Goal: Communication & Community: Answer question/provide support

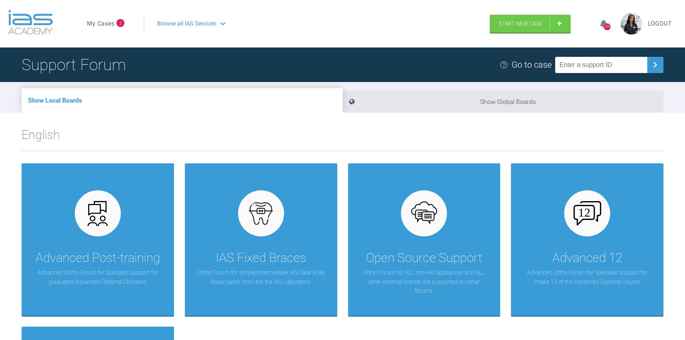
scroll to position [144, 0]
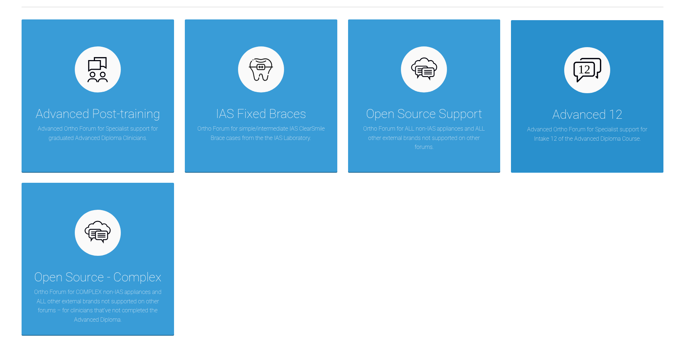
click at [589, 113] on div "Advanced 12" at bounding box center [588, 115] width 70 height 20
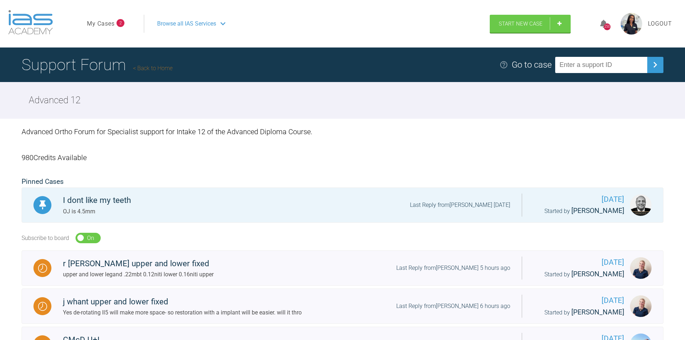
click at [97, 27] on link "My Cases" at bounding box center [101, 23] width 28 height 9
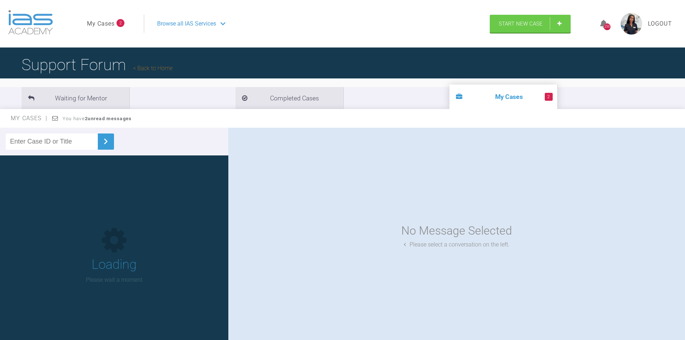
scroll to position [72, 0]
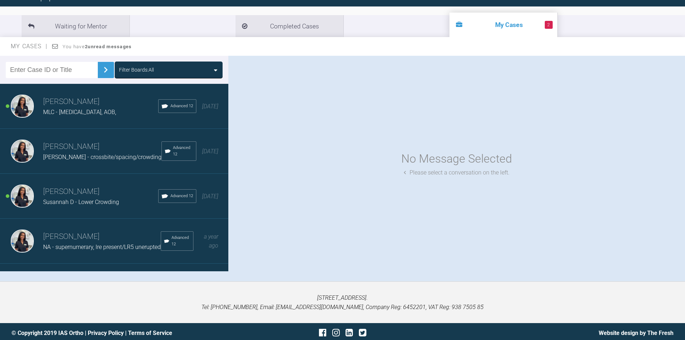
click at [64, 108] on div "MLC - [MEDICAL_DATA], AOB," at bounding box center [100, 112] width 115 height 9
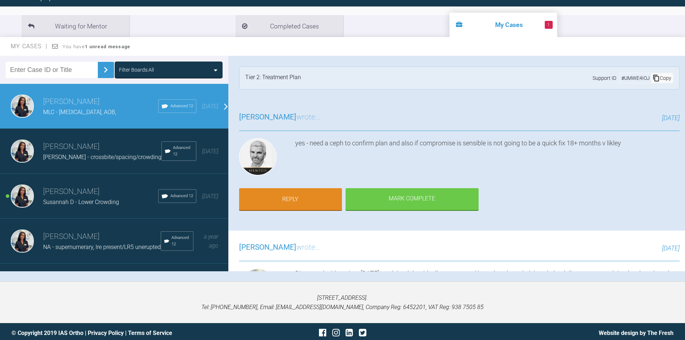
click at [76, 200] on span "Susannah D - Lower Crowding" at bounding box center [81, 202] width 76 height 7
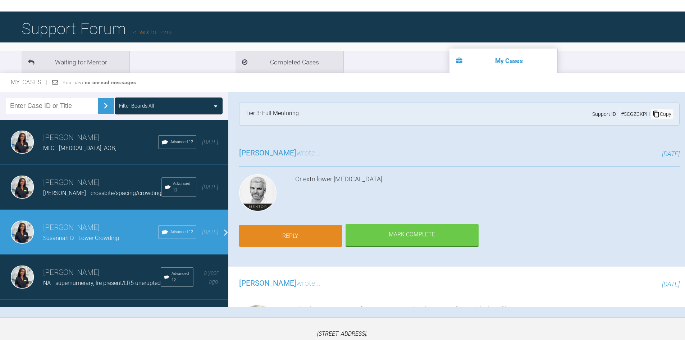
click at [304, 231] on link "Reply" at bounding box center [290, 236] width 103 height 22
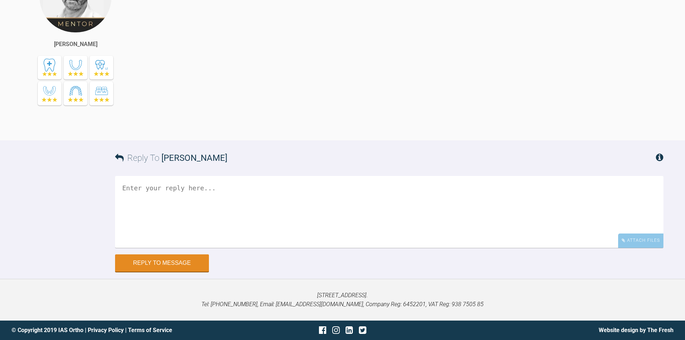
scroll to position [2656, 0]
click at [198, 211] on textarea at bounding box center [389, 212] width 549 height 72
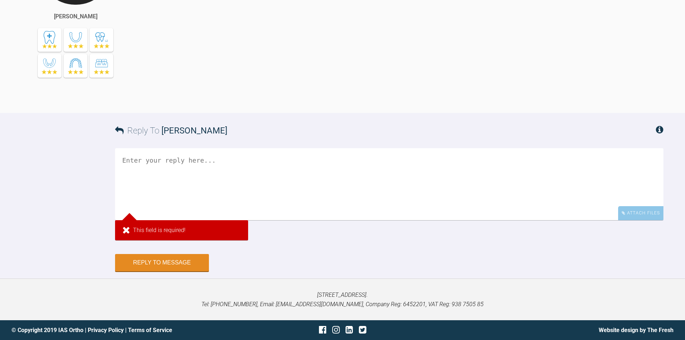
click at [201, 220] on textarea at bounding box center [389, 184] width 549 height 72
type textarea "H"
type textarea "i"
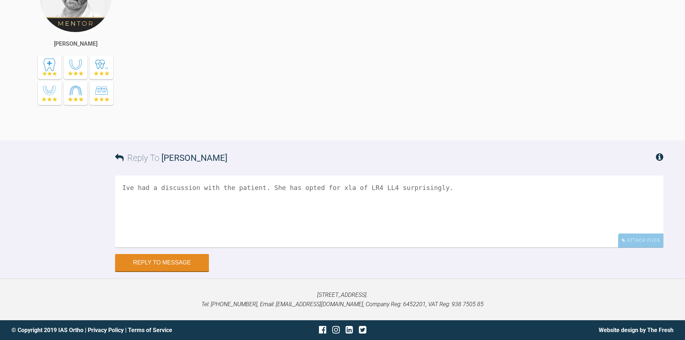
click at [453, 199] on textarea "Ive had a discussion with the patient. She has opted for xla of LR4 LL4 surpris…" at bounding box center [389, 212] width 549 height 72
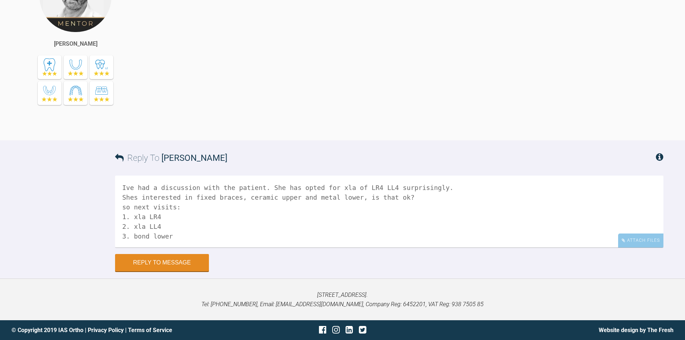
scroll to position [2, 0]
click at [194, 233] on textarea "Ive had a discussion with the patient. She has opted for xla of LR4 LL4 surpris…" at bounding box center [389, 212] width 549 height 72
click at [189, 244] on textarea "Ive had a discussion with the patient. She has opted for xla of LR4 LL4 surpris…" at bounding box center [389, 212] width 549 height 72
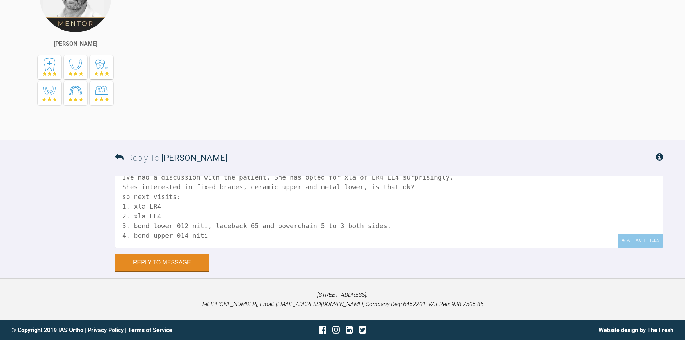
scroll to position [22, 0]
click at [172, 184] on textarea "Ive had a discussion with the patient. She has opted for xla of LR4 LL4 surpris…" at bounding box center [389, 212] width 549 height 72
click at [139, 186] on textarea "Ive had a discussion with the patient. She has opted for xla of LR4 LL4 surpris…" at bounding box center [389, 212] width 549 height 72
click at [137, 187] on textarea "Ive had a discussion with the patient. She has opted for xla of LR4 LL4 surpris…" at bounding box center [389, 212] width 549 height 72
click at [135, 187] on textarea "Ive had a discussion with the patient. She has opted for xla of LR4 LL4 surpris…" at bounding box center [389, 212] width 549 height 72
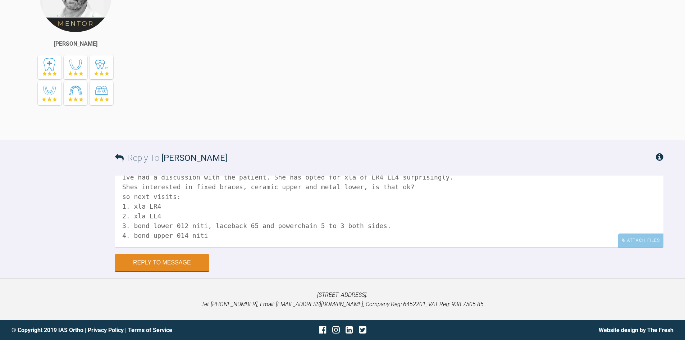
click at [135, 187] on textarea "Ive had a discussion with the patient. She has opted for xla of LR4 LL4 surpris…" at bounding box center [389, 212] width 549 height 72
click at [133, 186] on textarea "Ive had a discussion with the patient. She has opted for xla of LR4 LL4 surpris…" at bounding box center [389, 212] width 549 height 72
click at [216, 239] on textarea "Ive had a discussion with the patient. She has opted for xla of LR4 LL4 surpris…" at bounding box center [389, 212] width 549 height 72
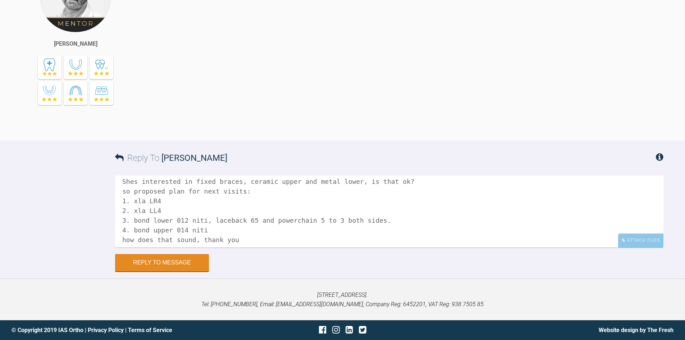
scroll to position [0, 0]
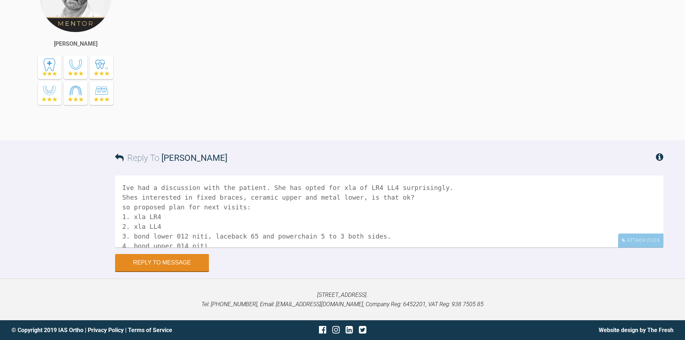
click at [426, 186] on textarea "Ive had a discussion with the patient. She has opted for xla of LR4 LL4 surpris…" at bounding box center [389, 212] width 549 height 72
type textarea "Ive had a discussion with the patient. She has opted for xla of LR4 LL4 surpris…"
click at [128, 264] on button "Reply to Message" at bounding box center [162, 263] width 94 height 17
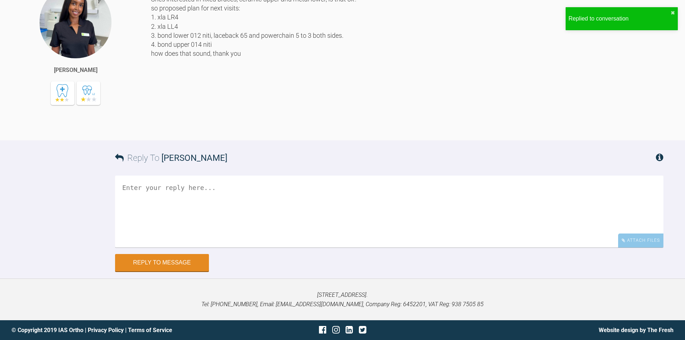
scroll to position [2734, 0]
